Goal: Information Seeking & Learning: Learn about a topic

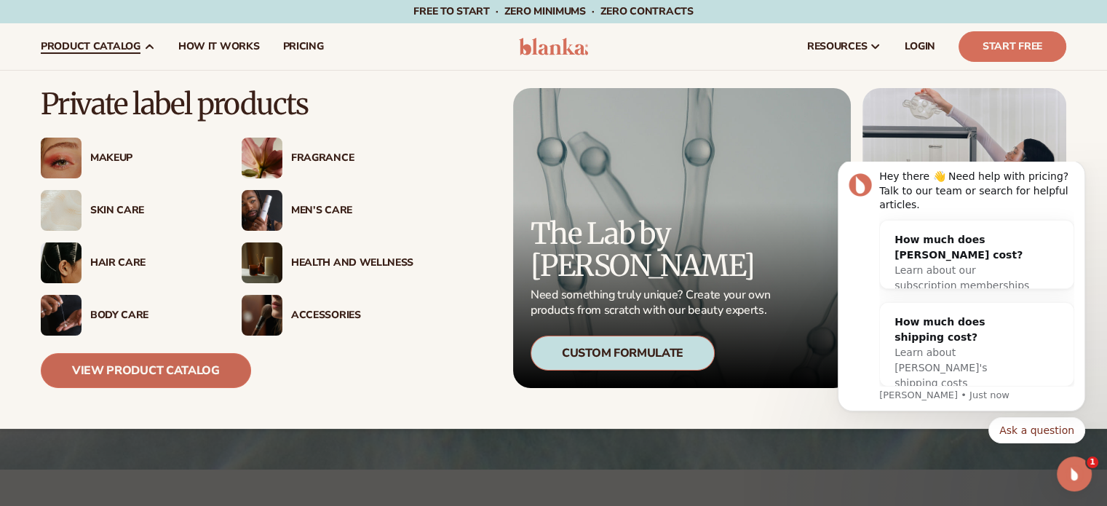
click at [160, 375] on link "View Product Catalog" at bounding box center [146, 370] width 210 height 35
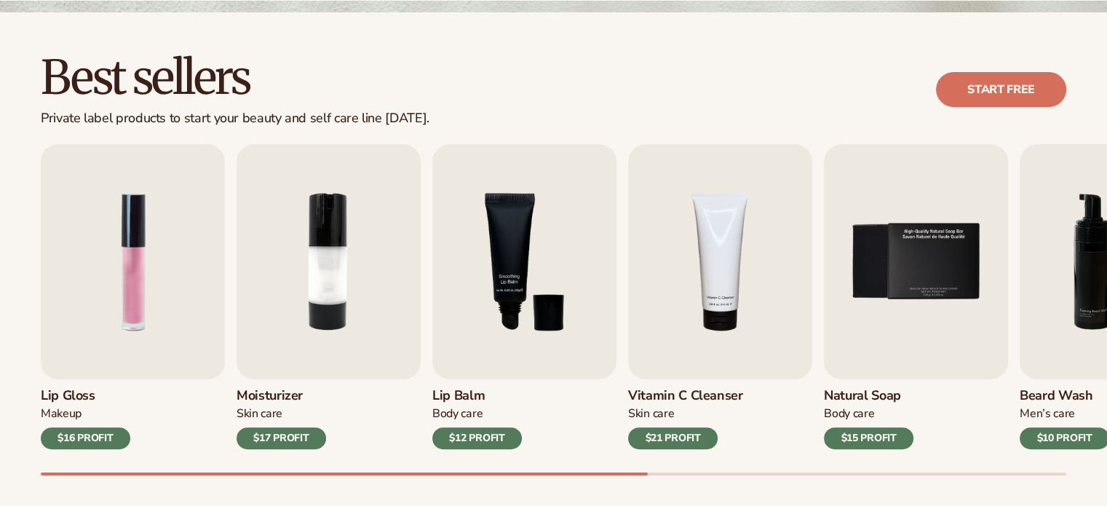
scroll to position [398, 0]
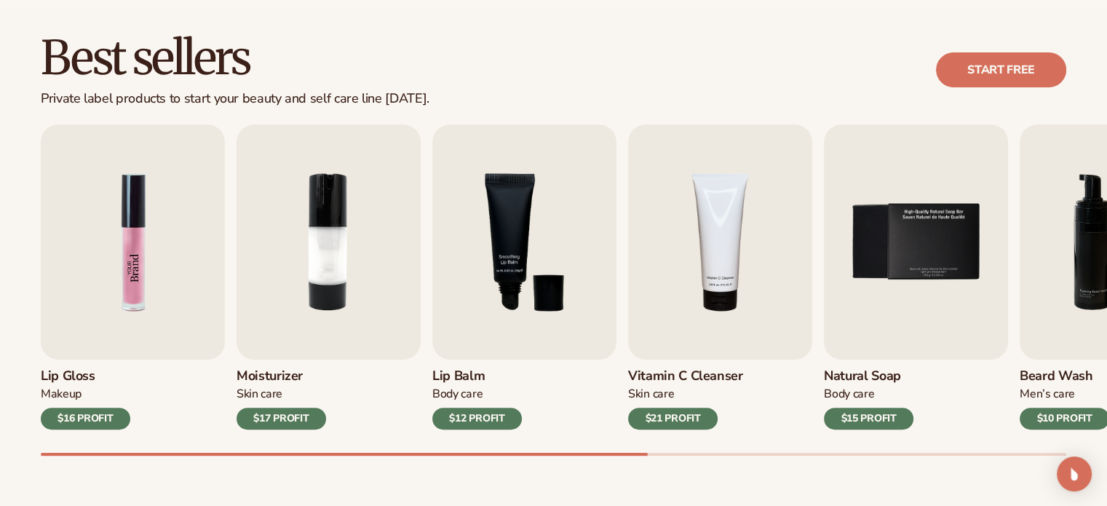
click at [99, 314] on img "1 / 9" at bounding box center [133, 241] width 184 height 235
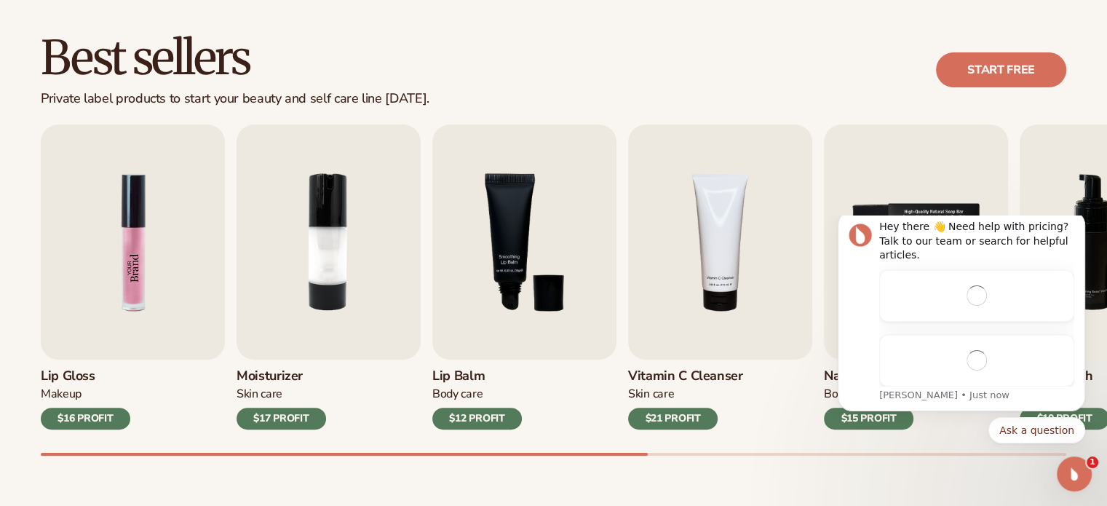
scroll to position [0, 0]
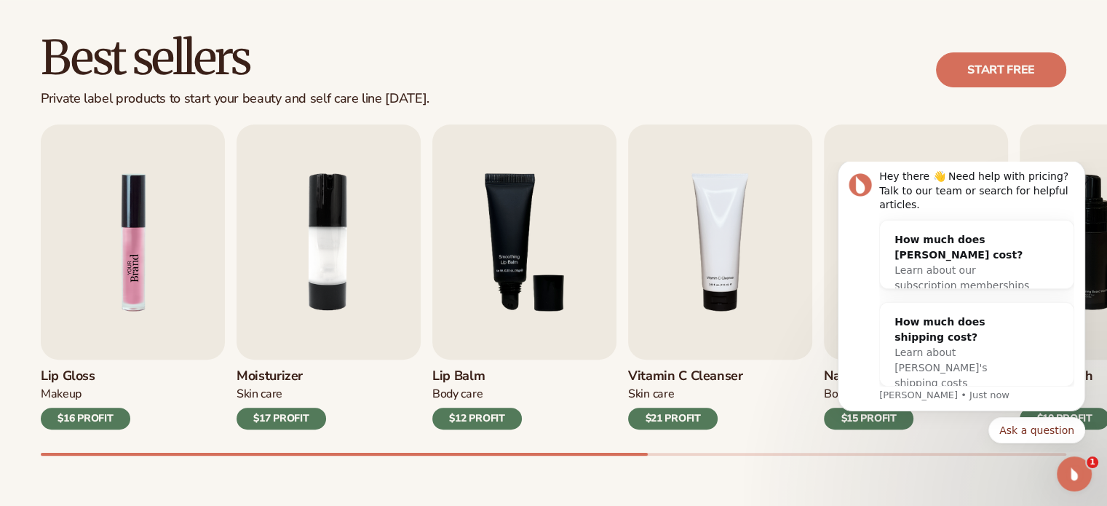
click at [121, 319] on img "1 / 9" at bounding box center [133, 241] width 184 height 235
click at [96, 418] on div "$16 PROFIT" at bounding box center [85, 418] width 89 height 22
click at [971, 263] on div "Learn about our subscription memberships" at bounding box center [961, 278] width 135 height 31
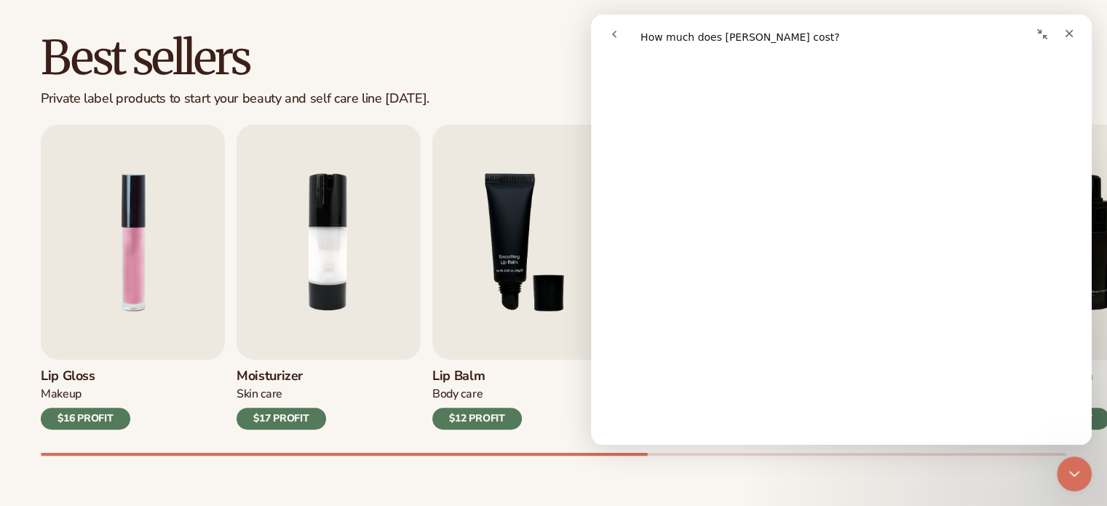
scroll to position [596, 0]
